Goal: Navigation & Orientation: Find specific page/section

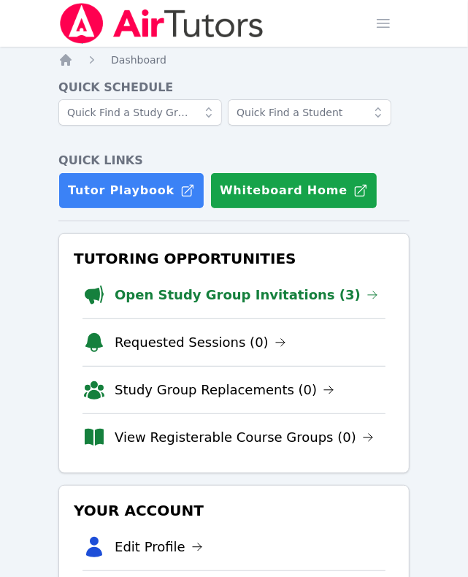
click at [272, 300] on link "Open Study Group Invitations (3)" at bounding box center [247, 295] width 264 height 20
click at [217, 298] on link "Open Study Group Invitations (3)" at bounding box center [247, 295] width 264 height 20
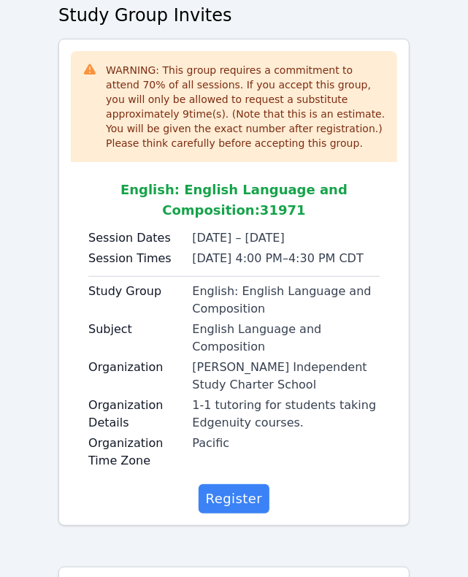
scroll to position [183, 0]
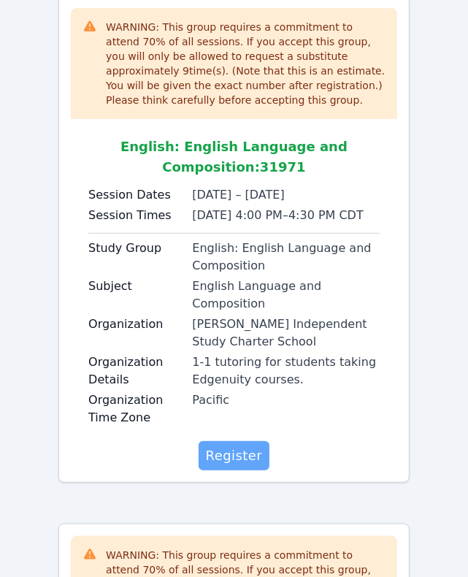
click at [257, 445] on span "Register" at bounding box center [234, 455] width 57 height 20
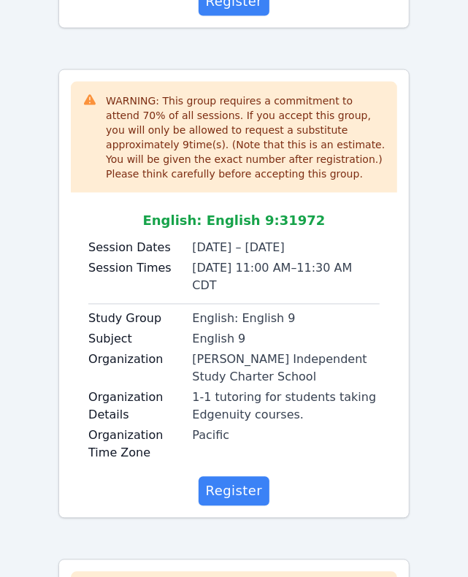
scroll to position [730, 0]
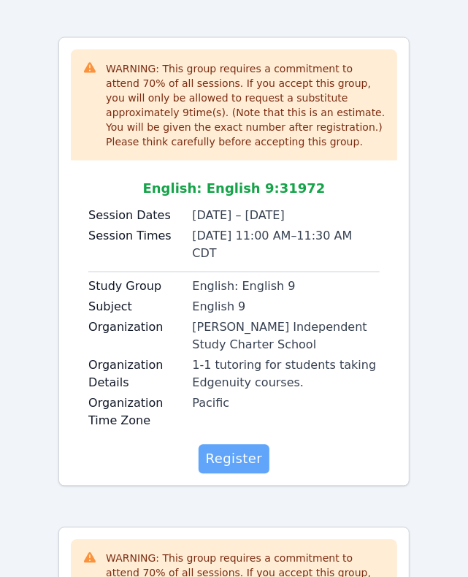
click at [253, 449] on span "Register" at bounding box center [234, 459] width 57 height 20
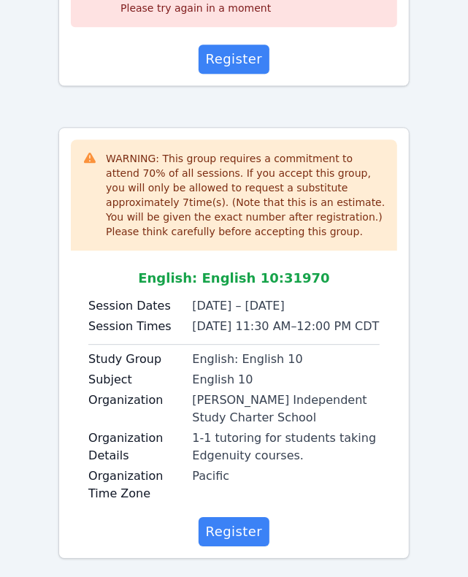
scroll to position [1213, 0]
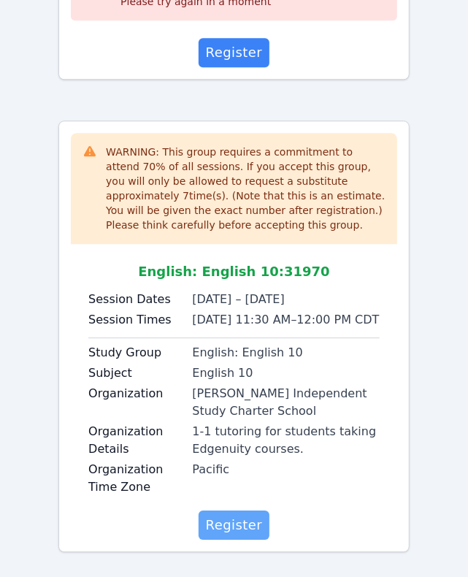
click at [239, 516] on span "Register" at bounding box center [234, 525] width 57 height 20
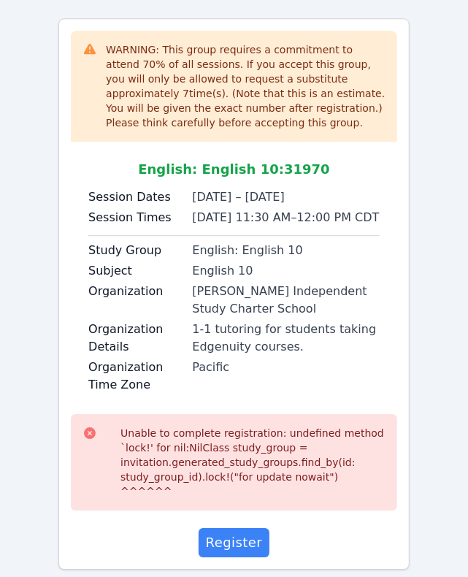
scroll to position [1318, 0]
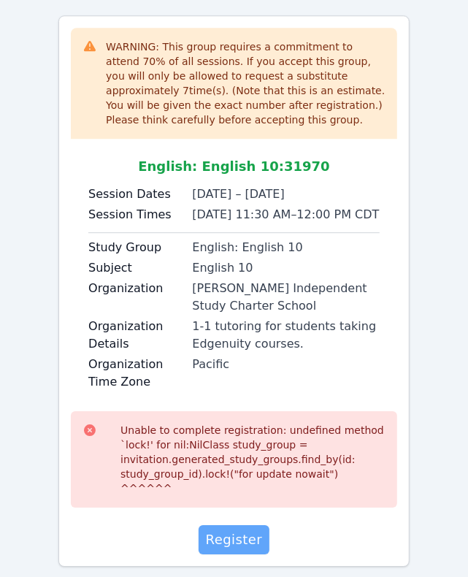
click at [256, 529] on span "Register" at bounding box center [234, 539] width 57 height 20
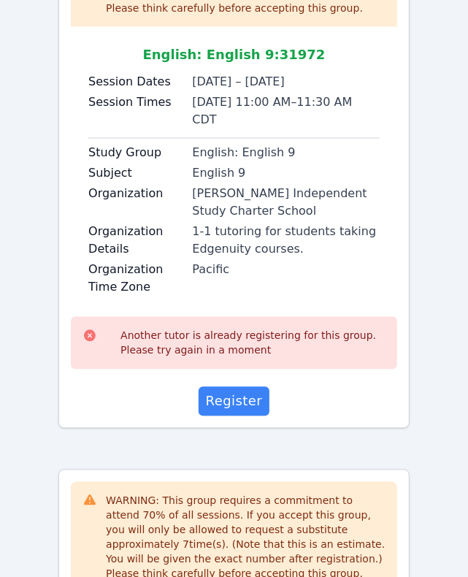
scroll to position [862, 0]
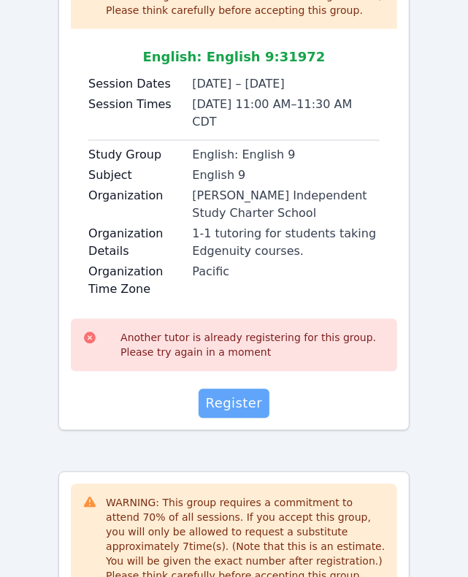
click at [252, 394] on span "Register" at bounding box center [234, 404] width 57 height 20
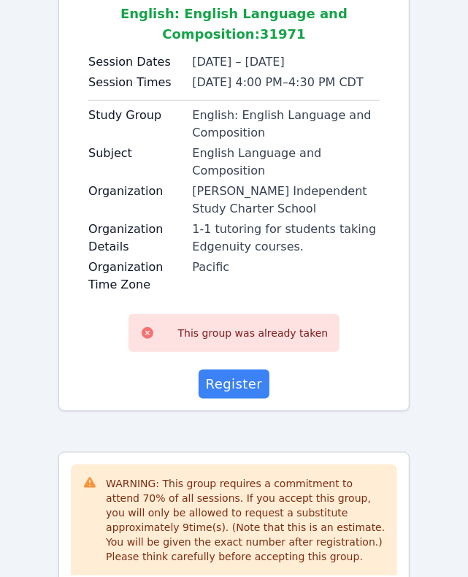
scroll to position [314, 0]
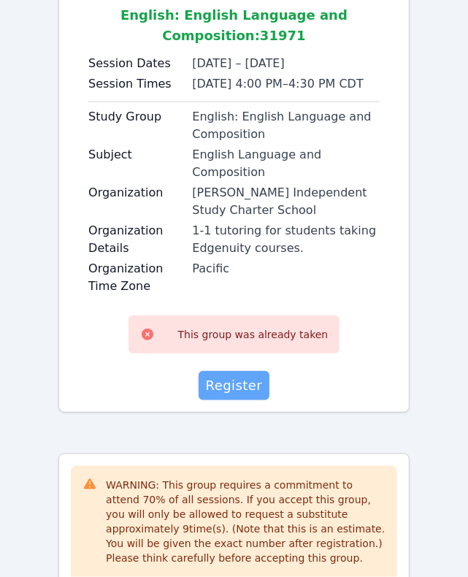
click at [249, 375] on span "Register" at bounding box center [234, 385] width 57 height 20
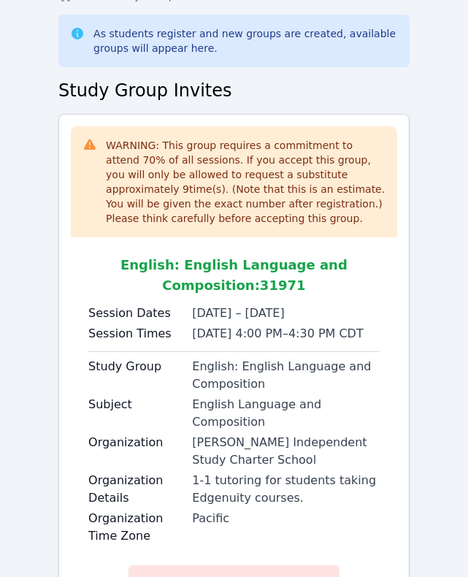
scroll to position [0, 0]
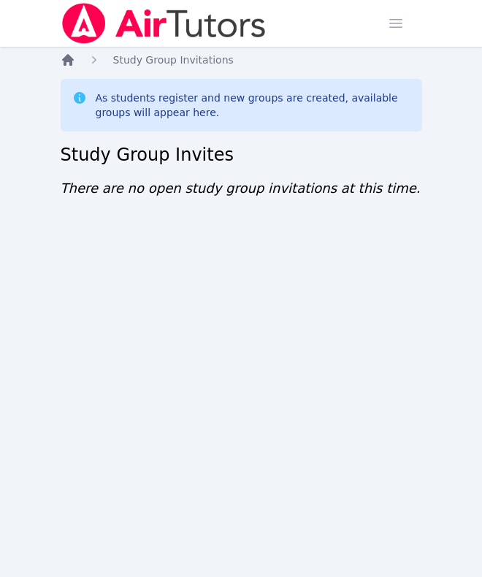
click at [61, 55] on icon "Breadcrumb" at bounding box center [68, 60] width 15 height 15
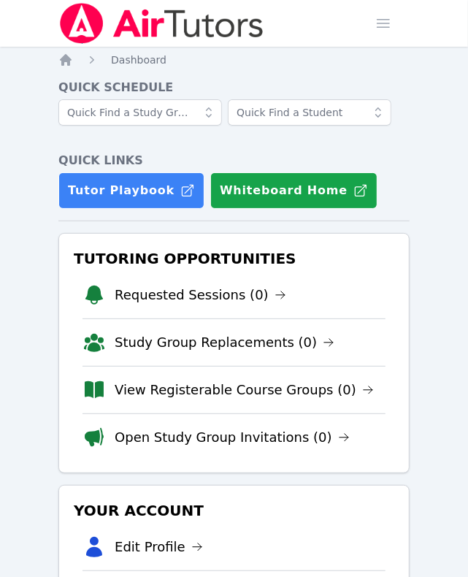
click at [188, 298] on link "Requested Sessions (0)" at bounding box center [201, 295] width 172 height 20
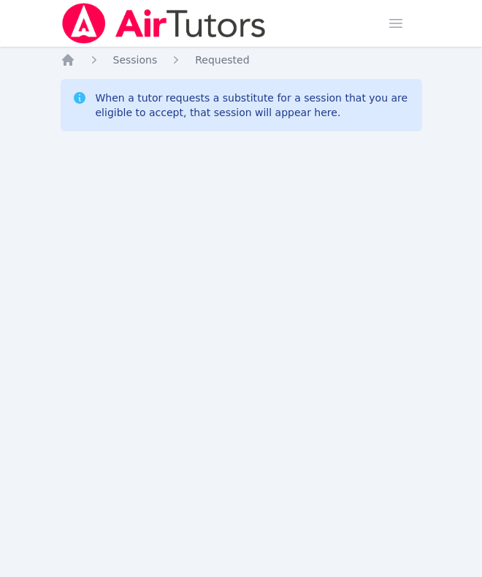
click at [58, 64] on div "Home Sessions Study Groups Students Messages Open user menu [PERSON_NAME] Open …" at bounding box center [241, 288] width 482 height 577
click at [64, 64] on icon "Breadcrumb" at bounding box center [68, 60] width 15 height 15
